Goal: Information Seeking & Learning: Learn about a topic

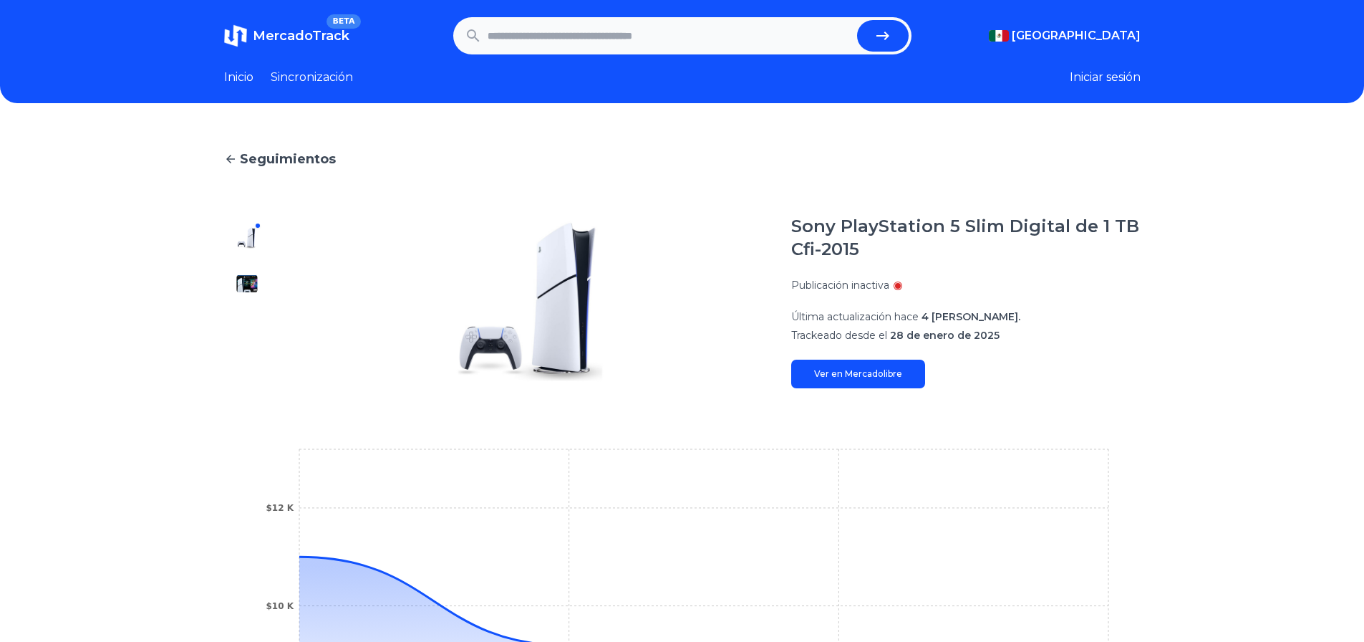
click at [897, 382] on link "Ver en Mercadolibre" at bounding box center [858, 374] width 134 height 29
click at [1093, 76] on font "Iniciar sesión" at bounding box center [1105, 77] width 71 height 14
click at [1132, 216] on icon at bounding box center [1132, 223] width 17 height 17
click at [608, 51] on input "text" at bounding box center [670, 36] width 364 height 32
click at [616, 37] on input "text" at bounding box center [670, 36] width 364 height 32
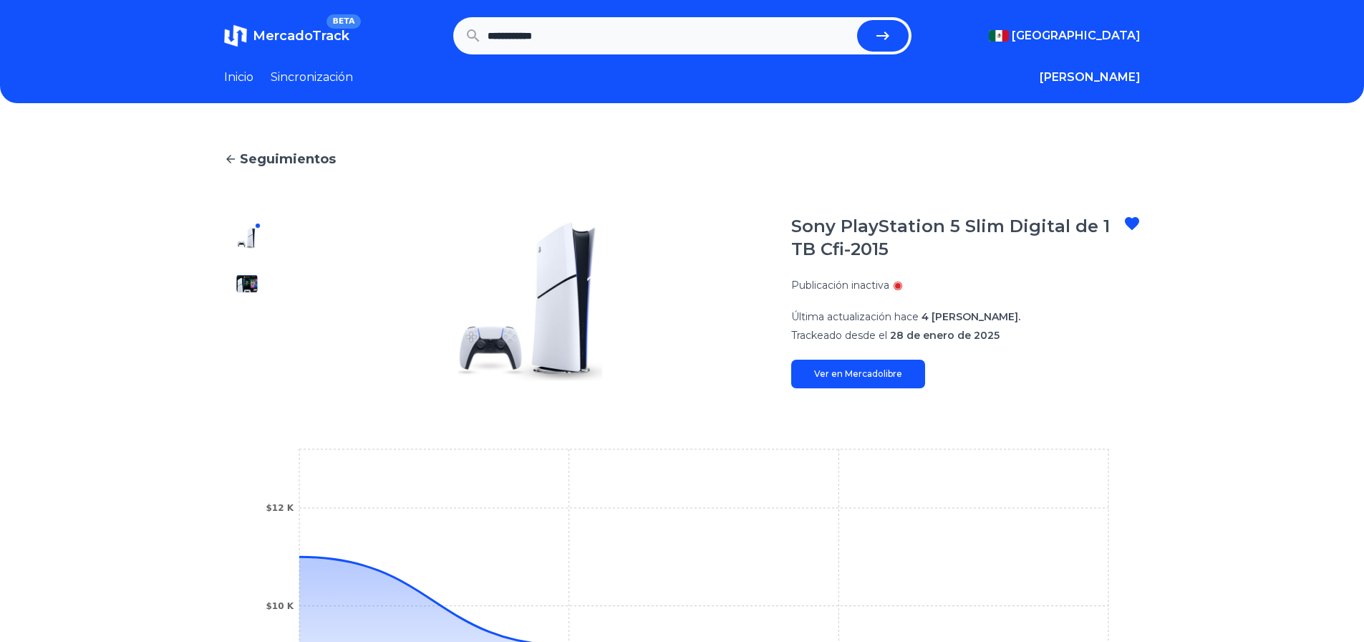
type input "**********"
click at [857, 20] on button "submit" at bounding box center [883, 36] width 52 height 32
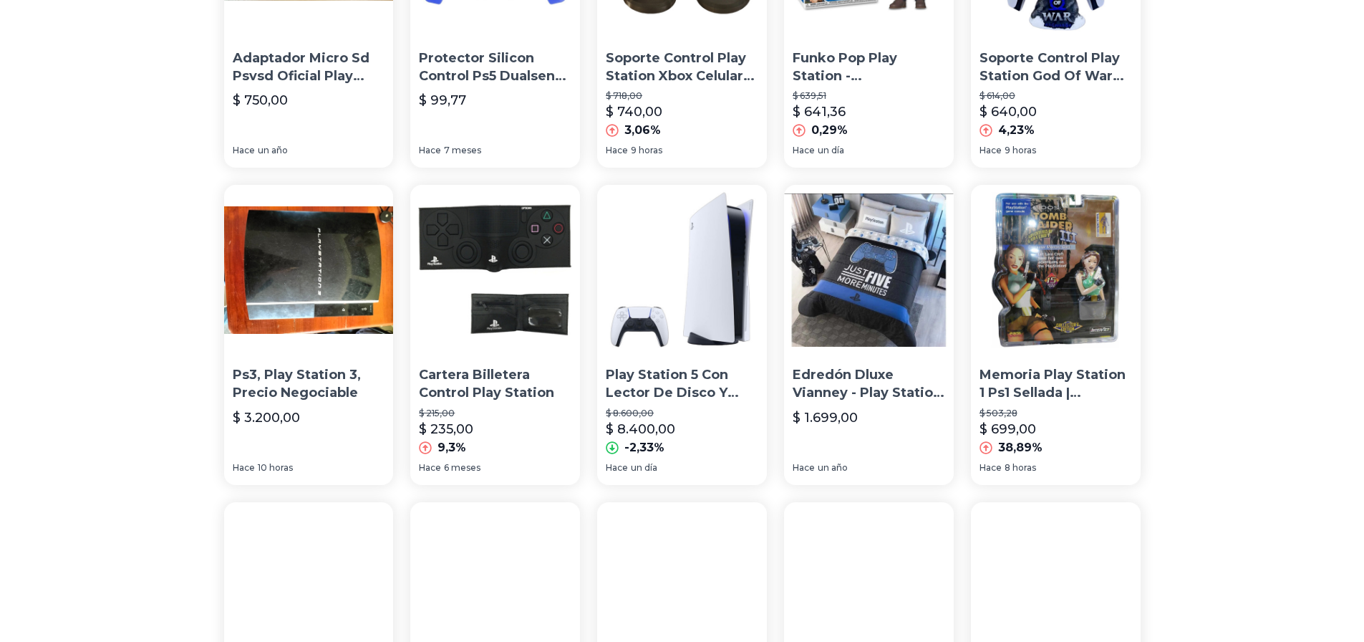
scroll to position [286, 0]
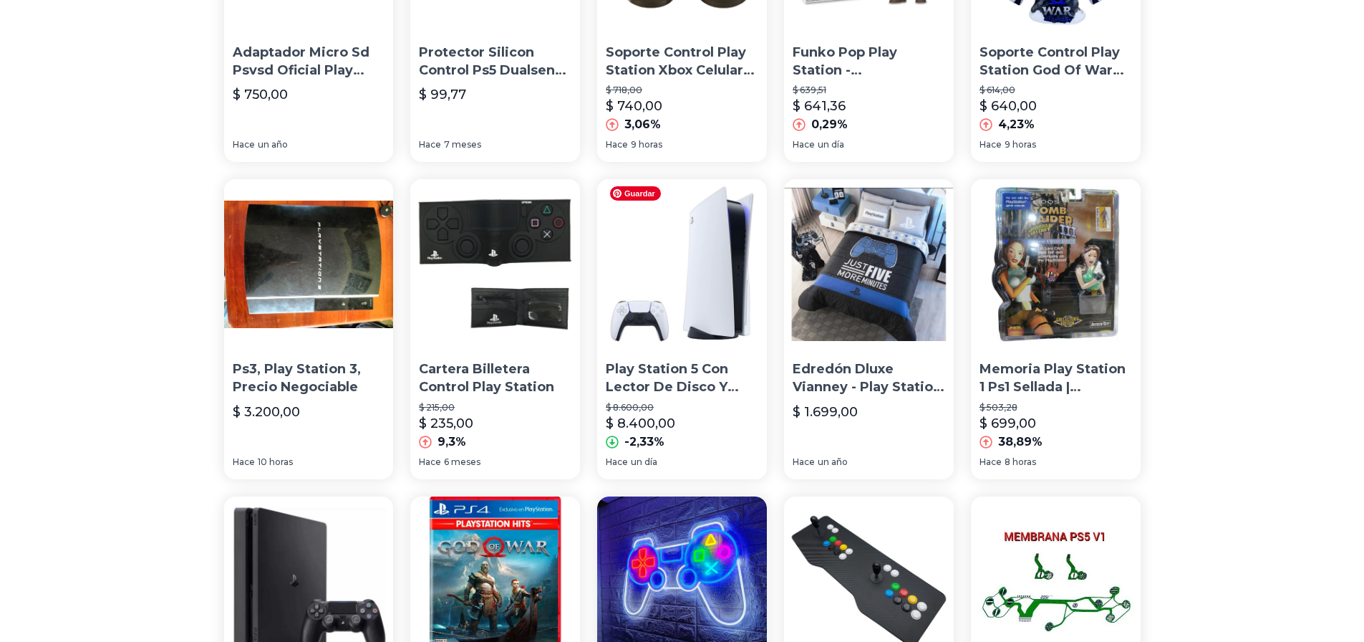
click at [708, 271] on img at bounding box center [682, 264] width 170 height 170
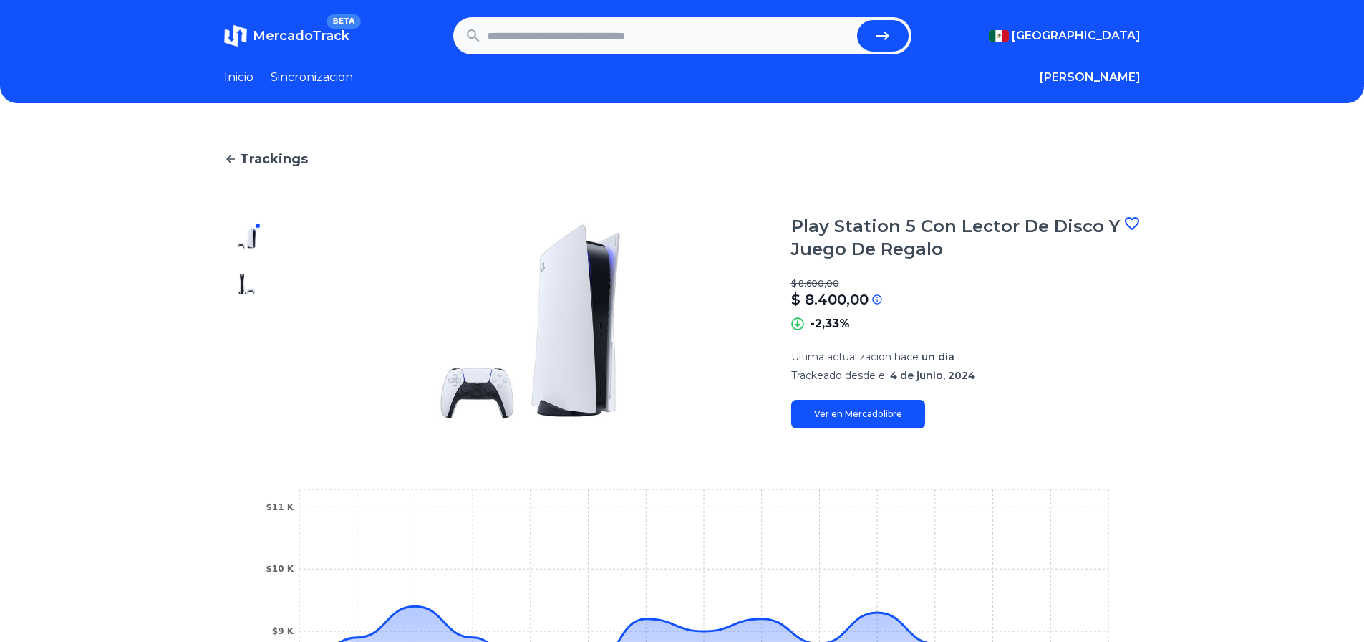
click at [254, 281] on img at bounding box center [247, 283] width 23 height 23
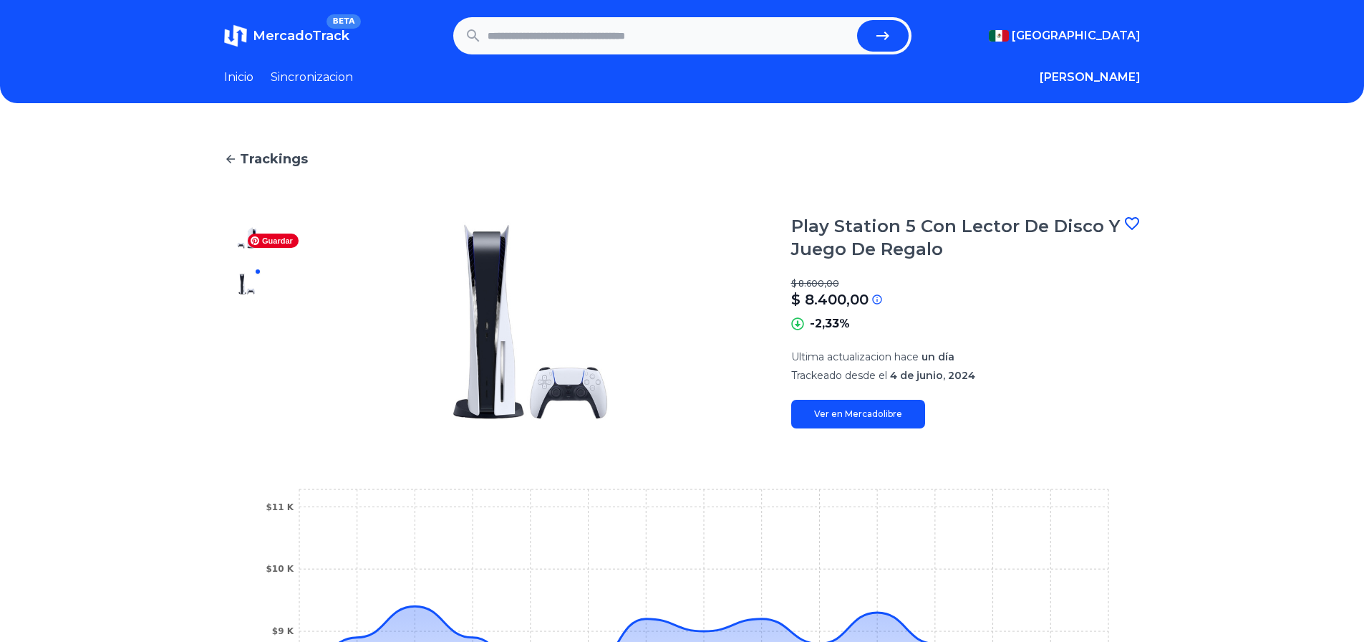
click at [270, 221] on div at bounding box center [247, 321] width 46 height 213
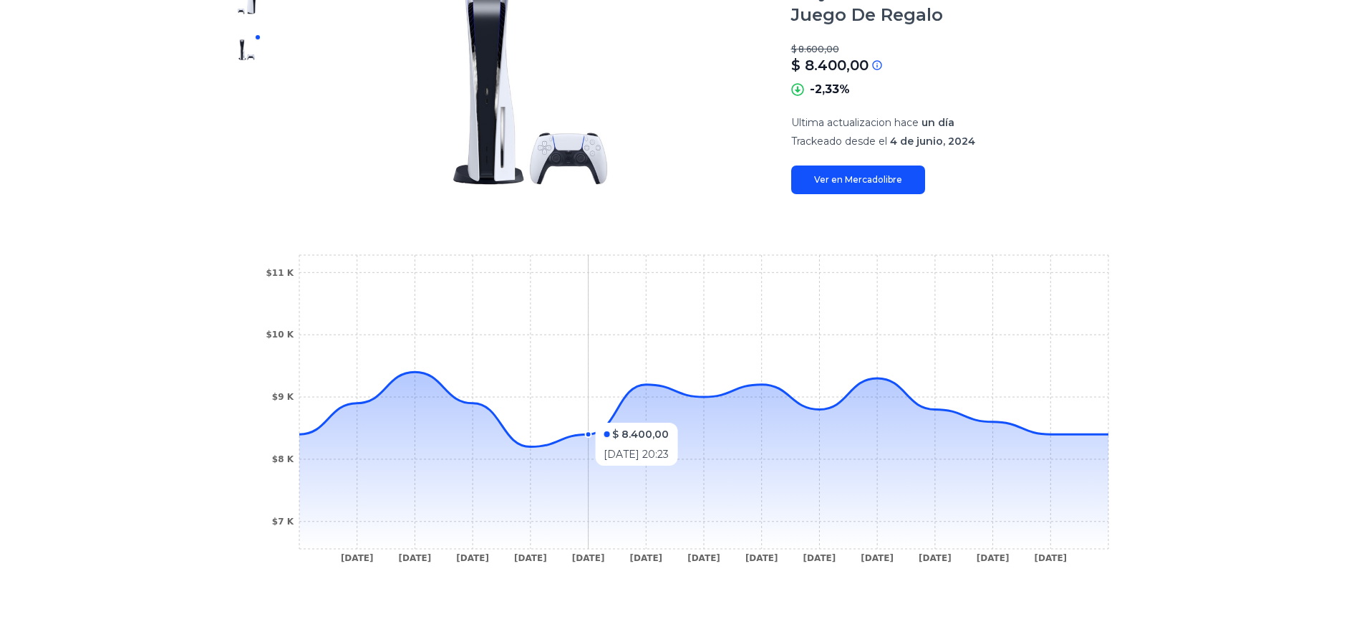
scroll to position [135, 0]
